Goal: Task Accomplishment & Management: Manage account settings

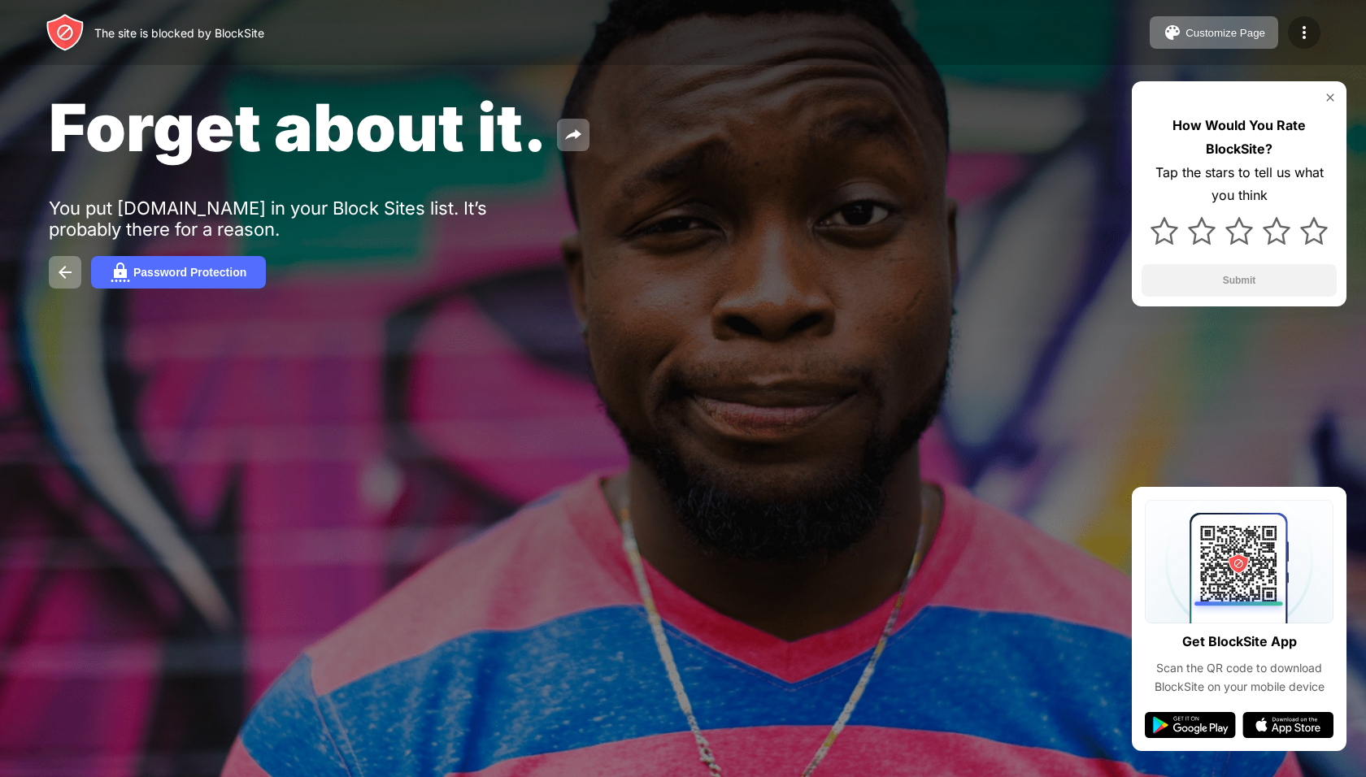
click at [1313, 35] on img at bounding box center [1305, 33] width 20 height 20
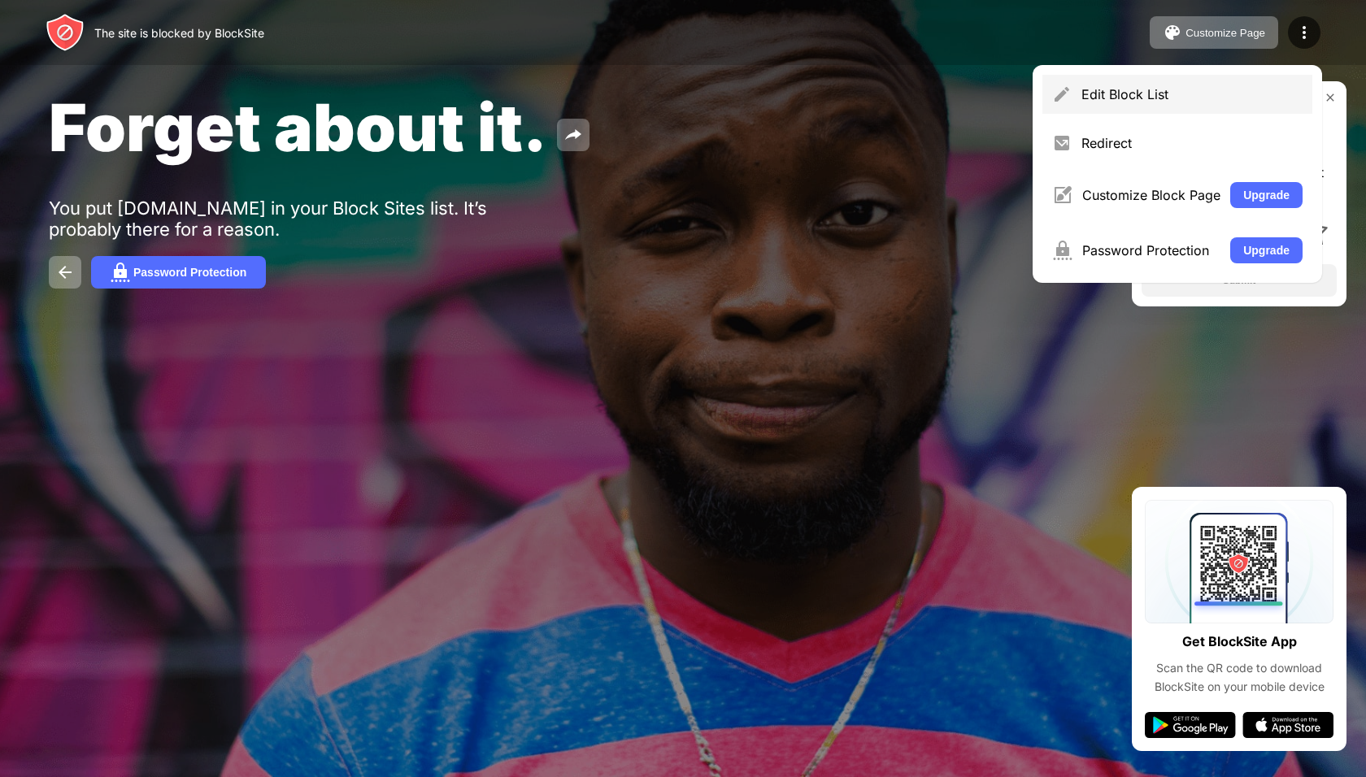
click at [1198, 82] on div "Edit Block List" at bounding box center [1178, 94] width 270 height 39
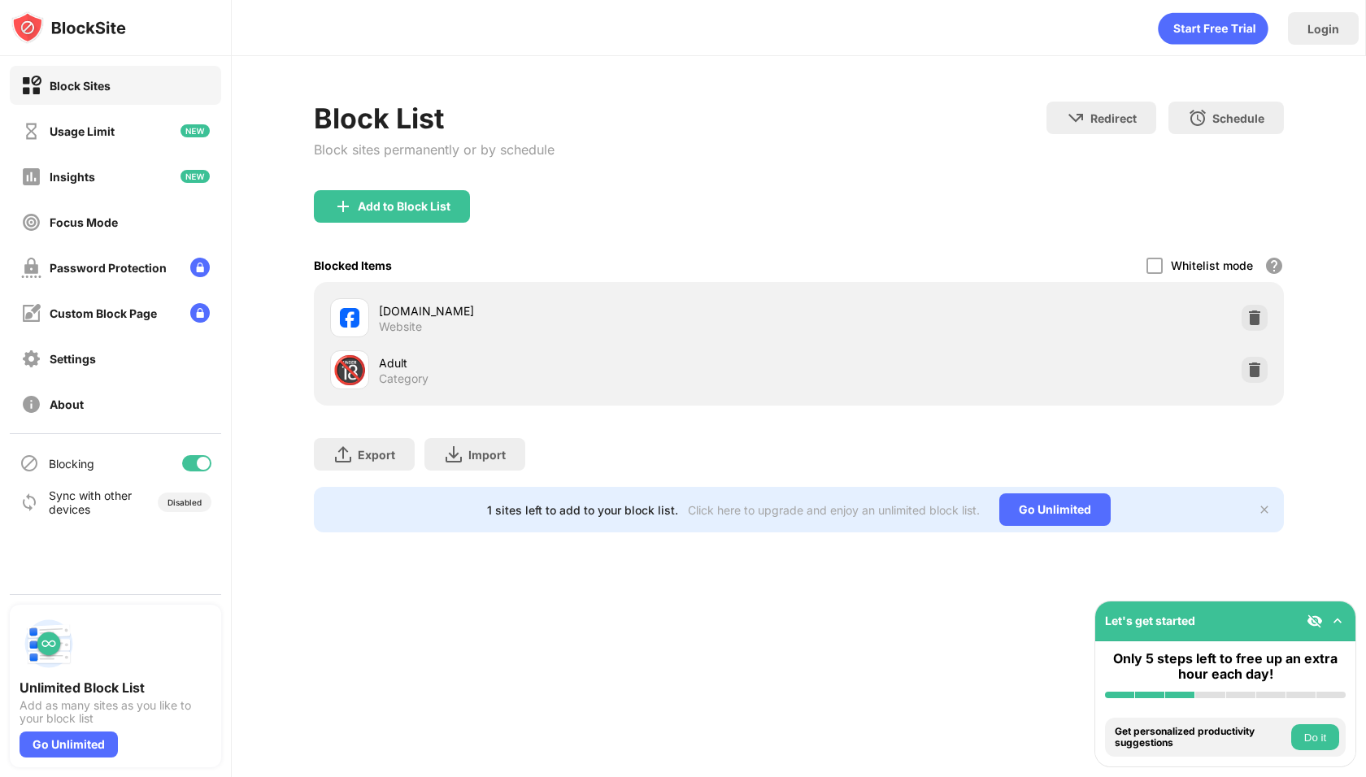
click at [1133, 314] on div "facebook.com Website" at bounding box center [799, 318] width 951 height 52
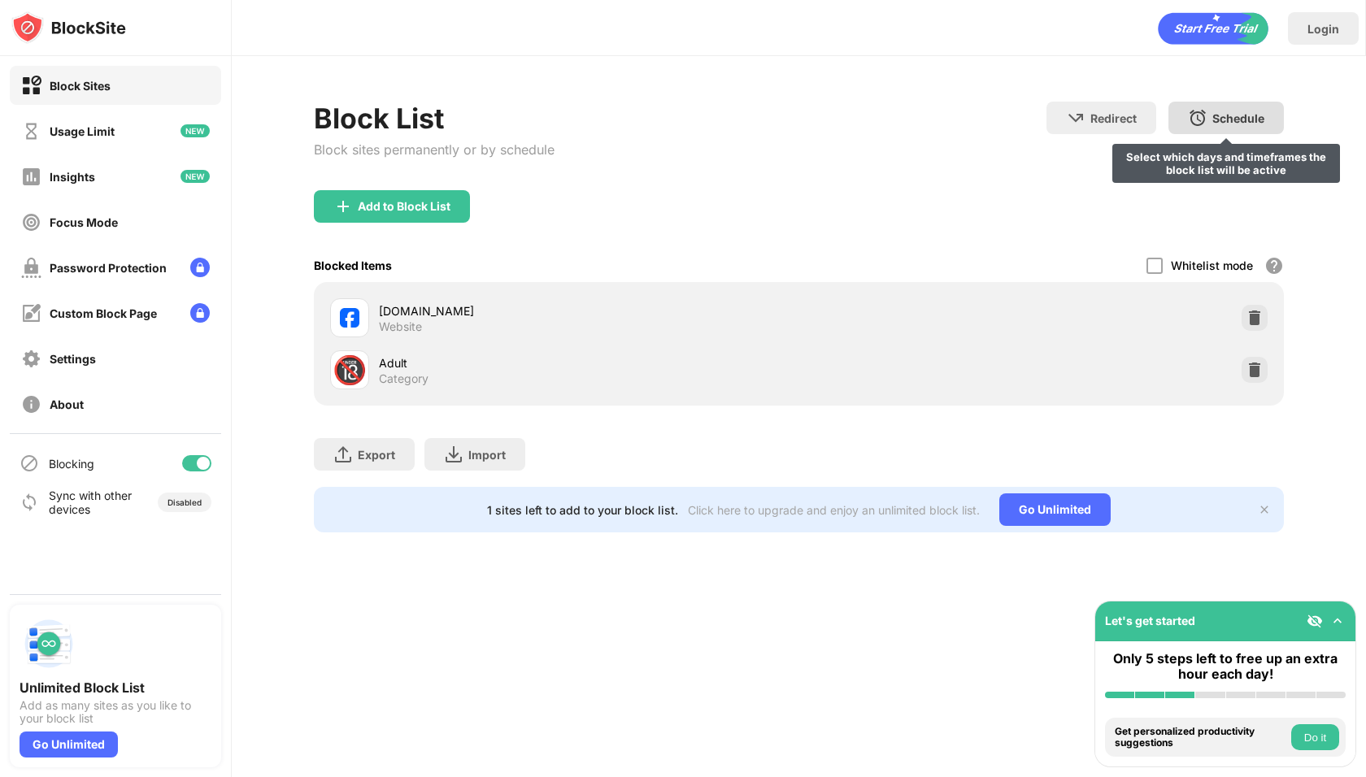
click at [1193, 124] on img at bounding box center [1198, 118] width 20 height 20
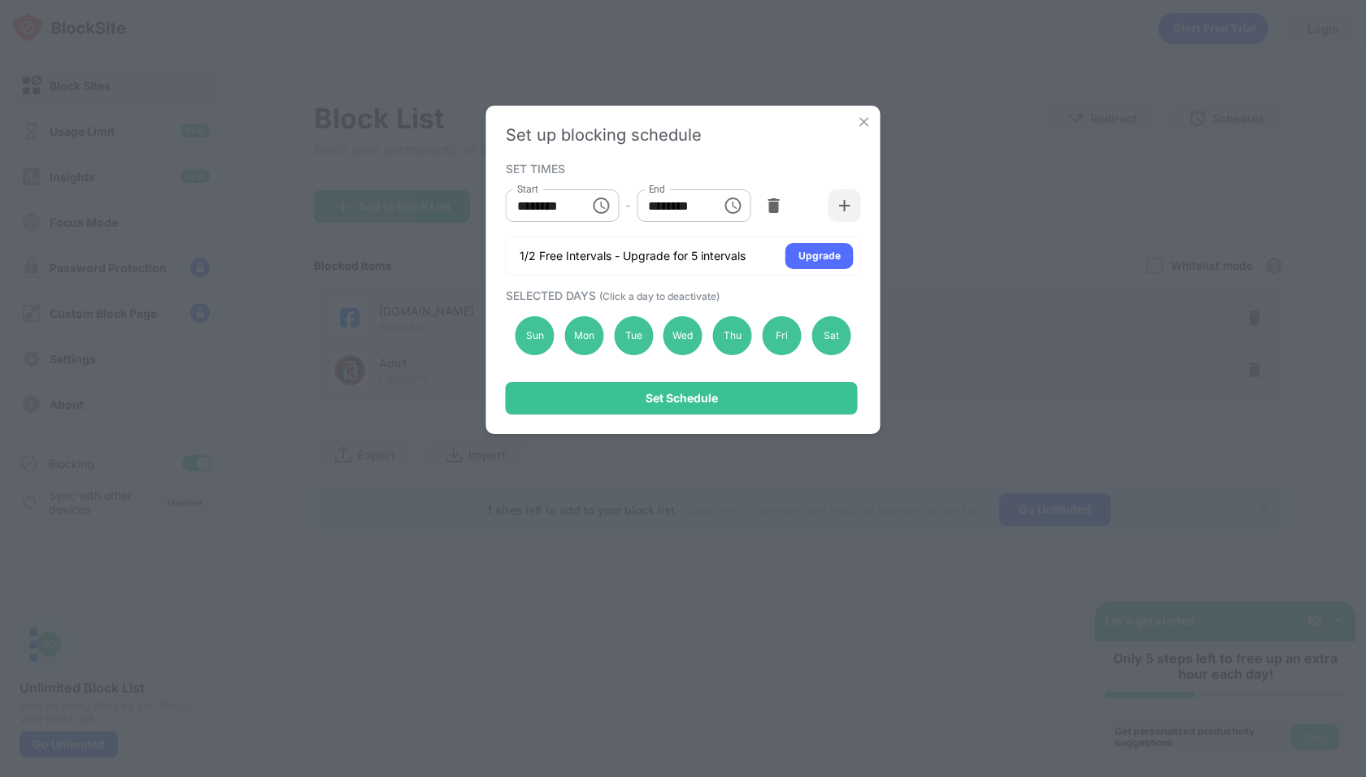
click at [861, 128] on img at bounding box center [864, 122] width 16 height 16
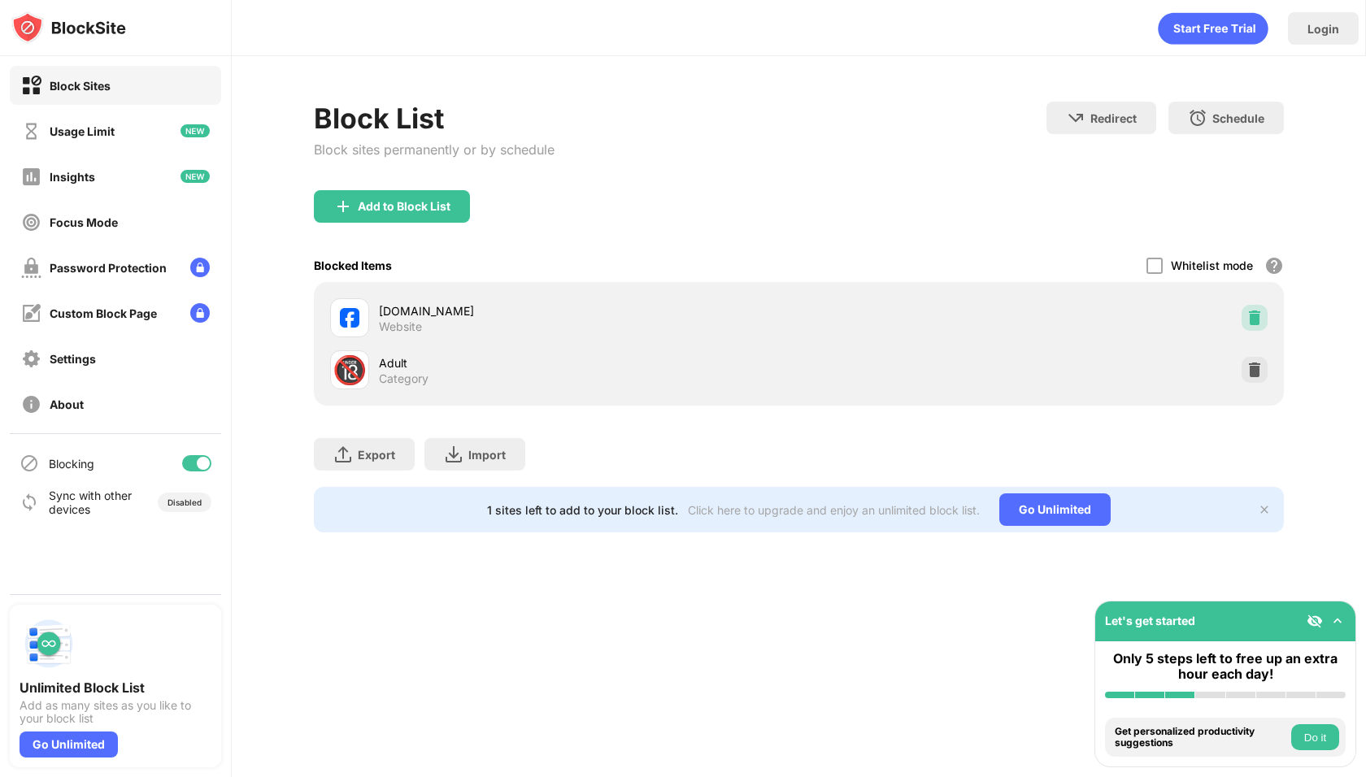
click at [1259, 318] on img at bounding box center [1255, 318] width 16 height 16
